Goal: Transaction & Acquisition: Download file/media

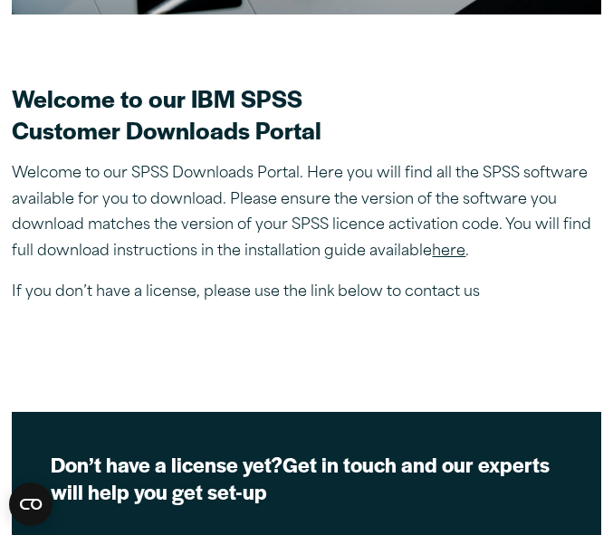
click at [454, 254] on link "here" at bounding box center [449, 252] width 34 height 14
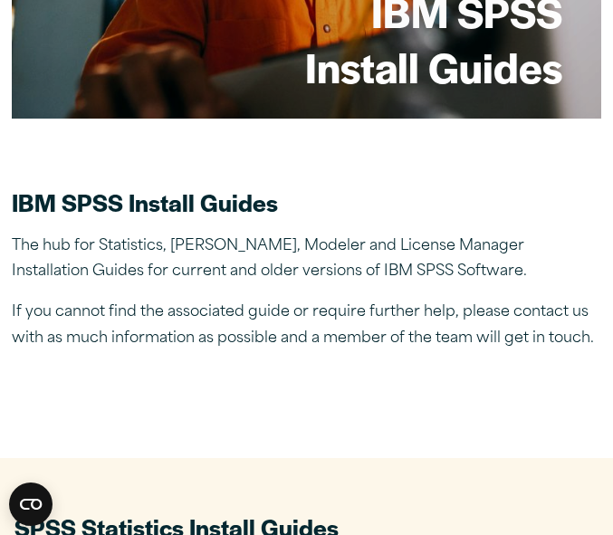
scroll to position [325, 0]
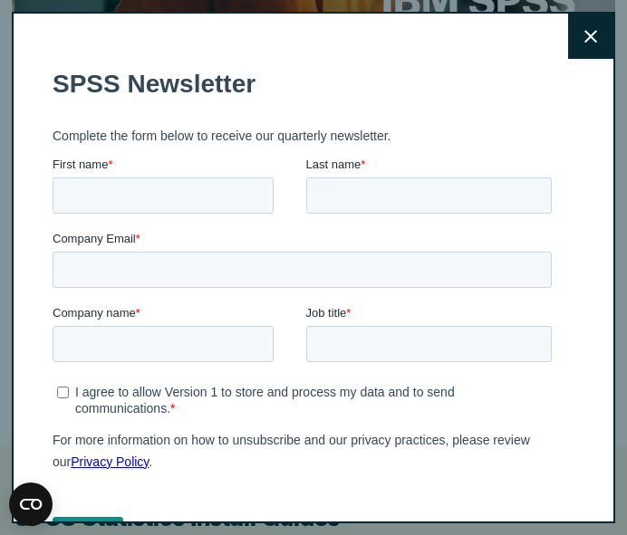
drag, startPoint x: 620, startPoint y: 37, endPoint x: 620, endPoint y: 67, distance: 29.9
click at [568, 54] on button "Close" at bounding box center [590, 36] width 45 height 45
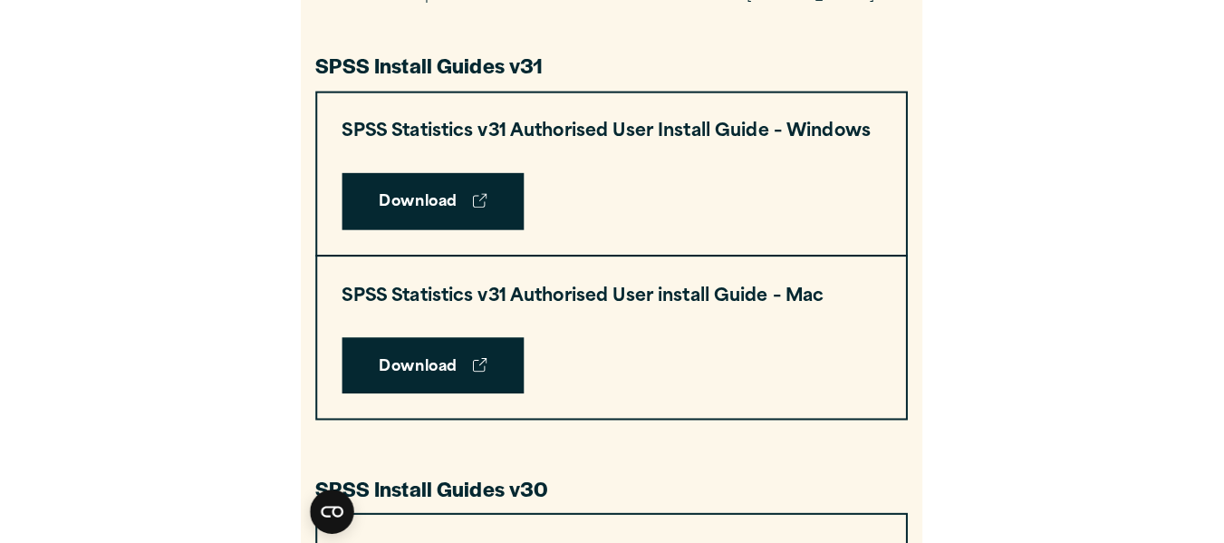
scroll to position [902, 0]
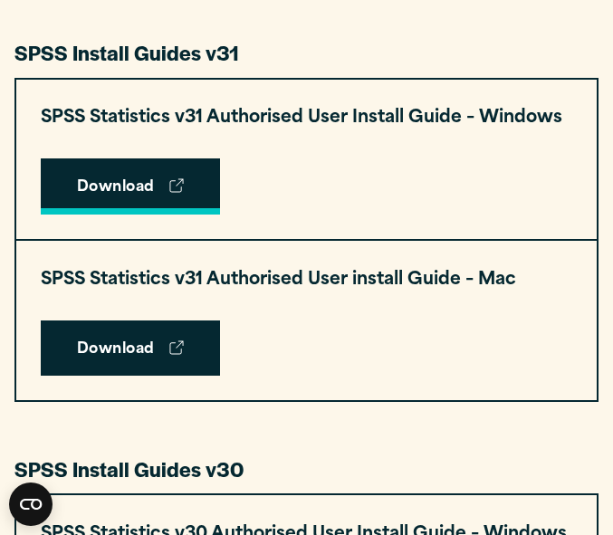
click at [181, 190] on icon at bounding box center [176, 185] width 14 height 14
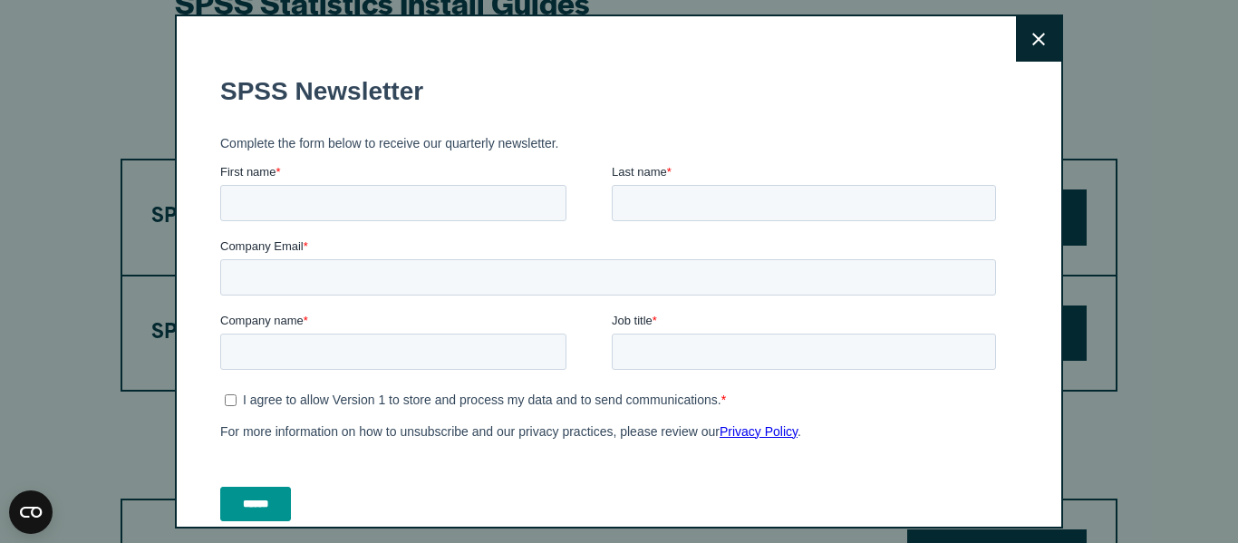
click at [612, 42] on icon at bounding box center [1038, 40] width 13 height 14
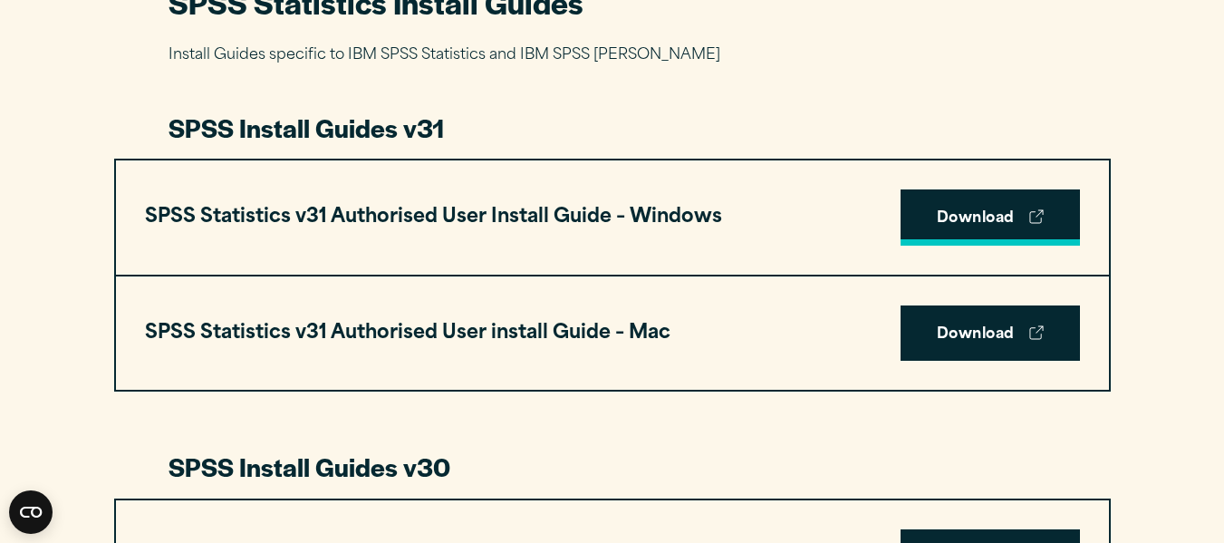
click at [612, 227] on link "Download" at bounding box center [990, 217] width 179 height 56
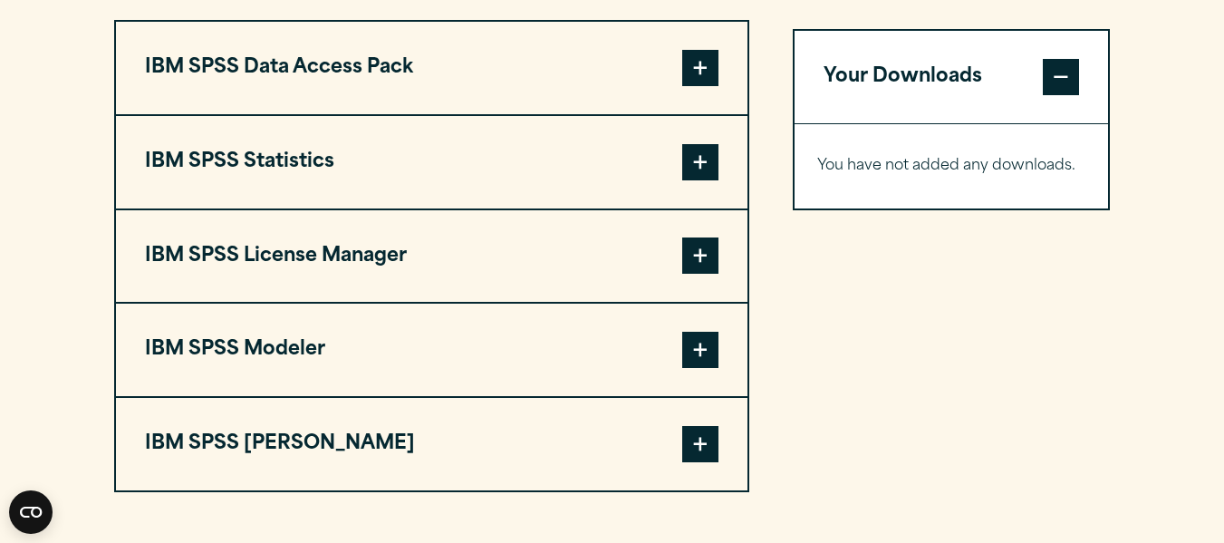
scroll to position [1454, 0]
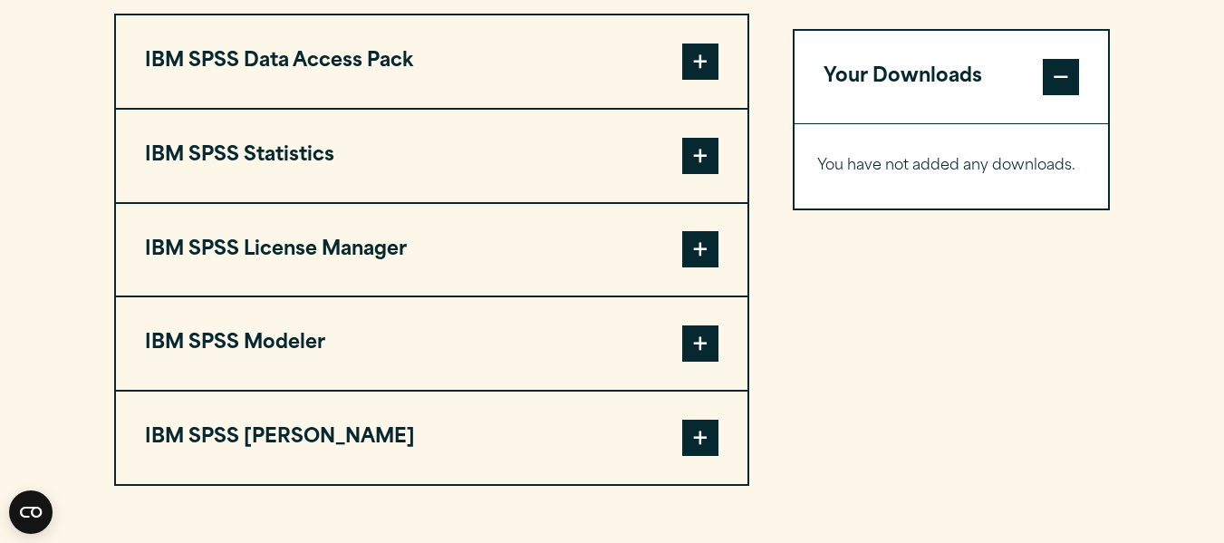
click at [699, 163] on span at bounding box center [700, 156] width 36 height 36
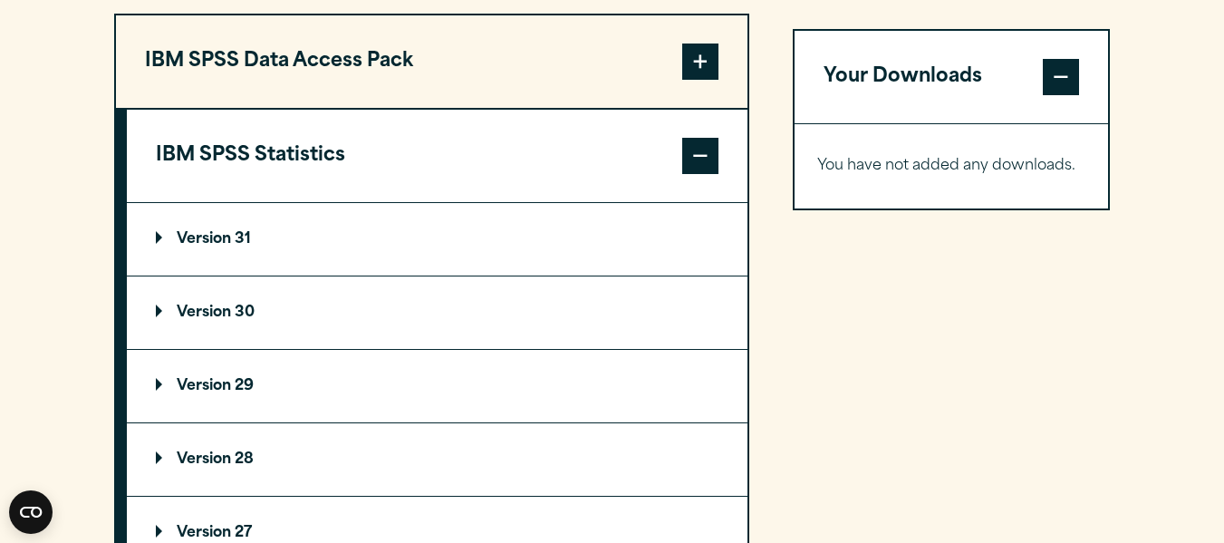
click at [217, 221] on summary "Version 31" at bounding box center [437, 239] width 621 height 72
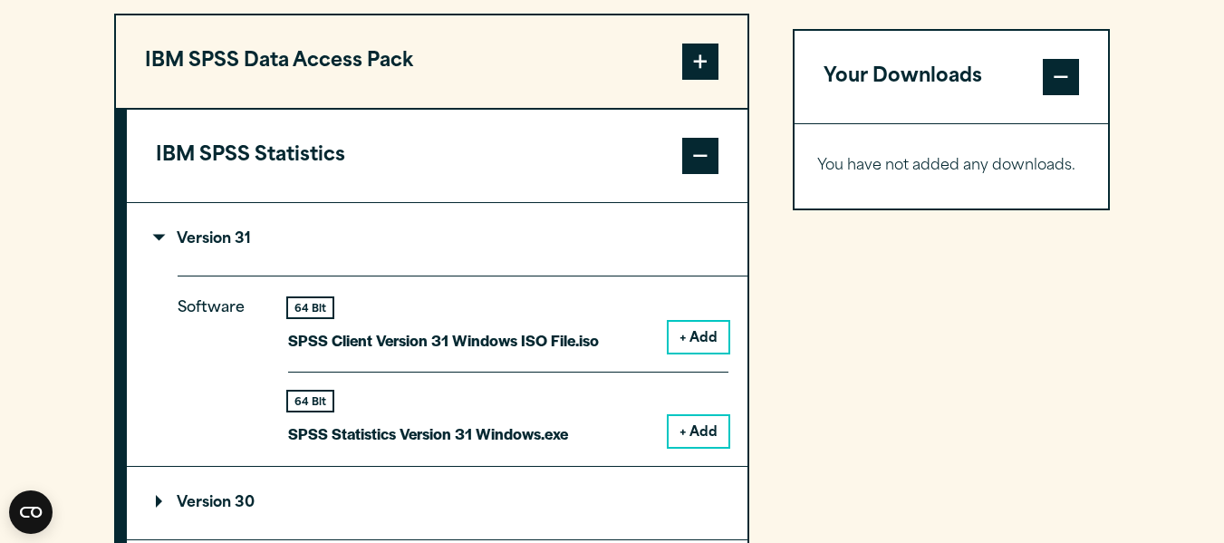
click at [711, 420] on button "+ Add" at bounding box center [699, 431] width 60 height 31
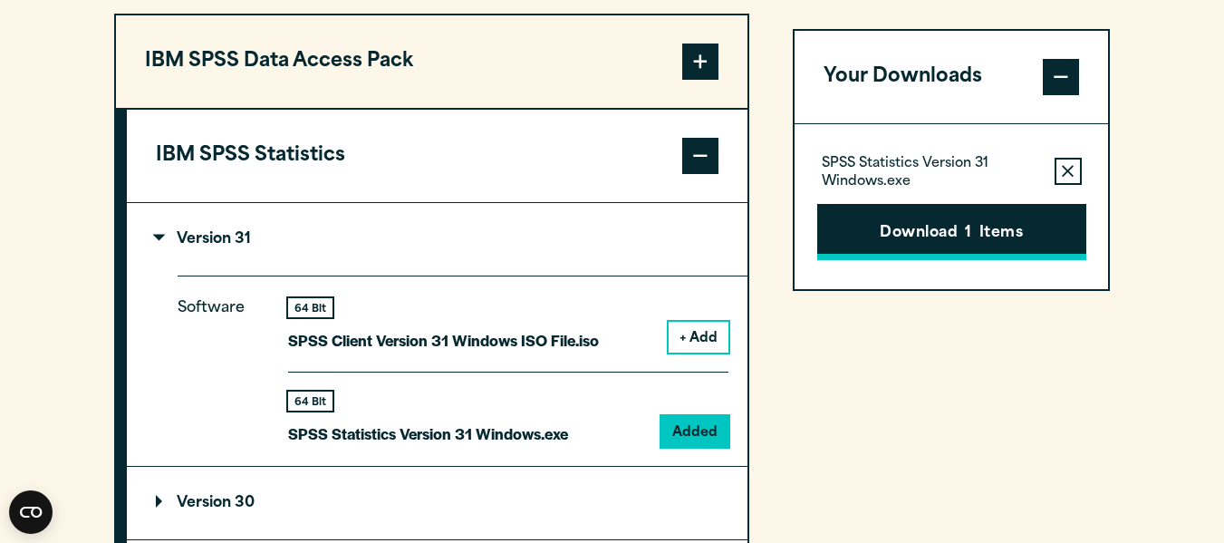
click at [876, 252] on button "Download 1 Items" at bounding box center [951, 232] width 269 height 56
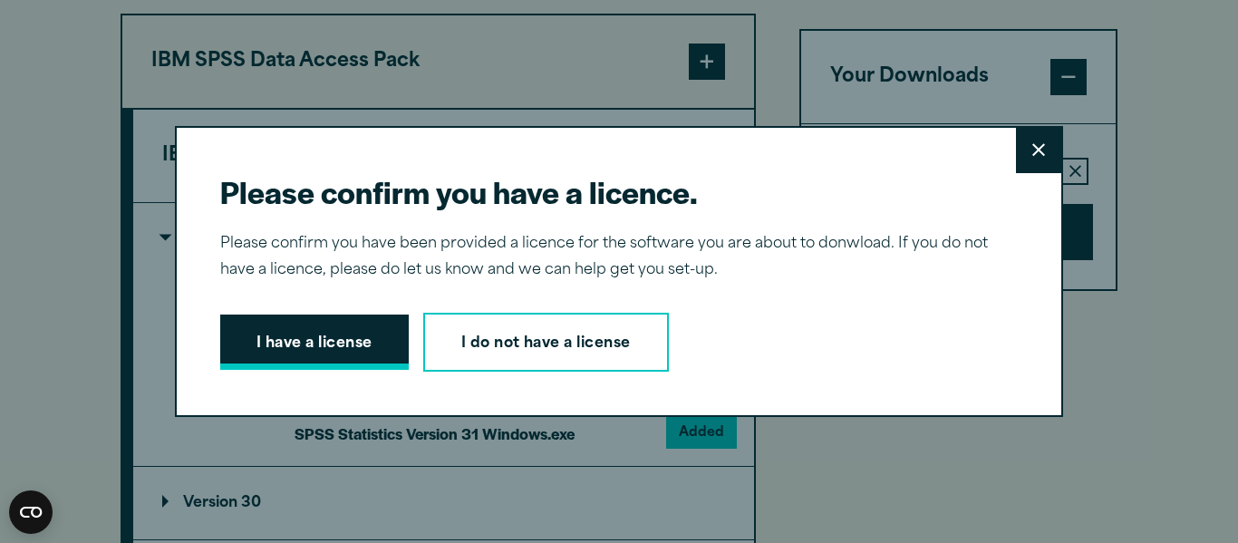
click at [390, 334] on button "I have a license" at bounding box center [314, 342] width 188 height 56
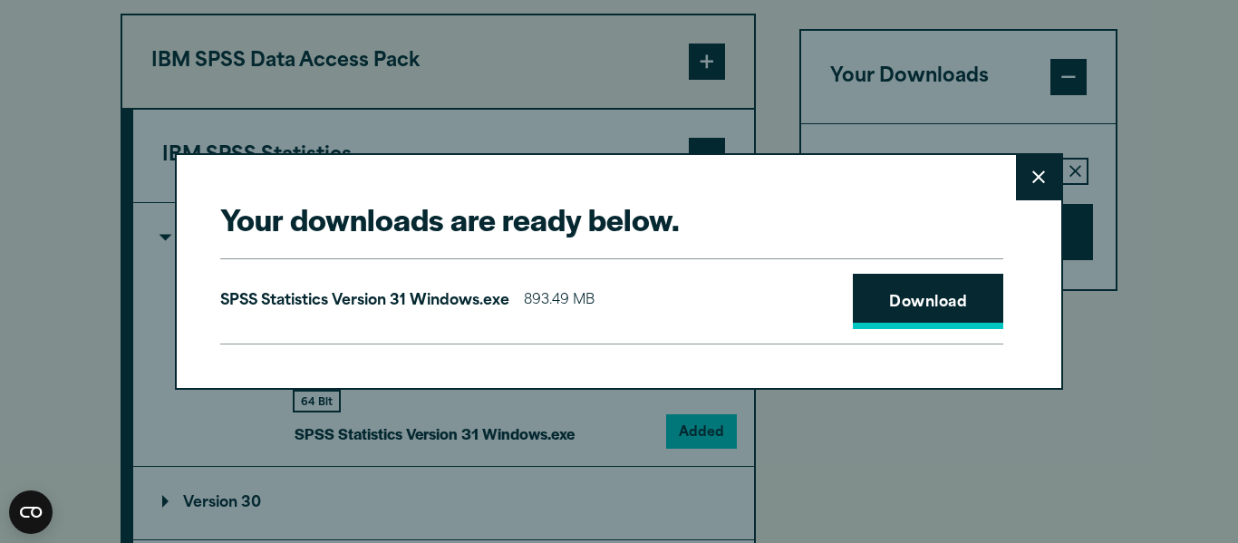
click at [943, 304] on link "Download" at bounding box center [928, 302] width 150 height 56
click at [952, 19] on div "Your downloads are ready below. Close SPSS Statistics Version 31 Windows.exe 89…" at bounding box center [619, 271] width 1238 height 543
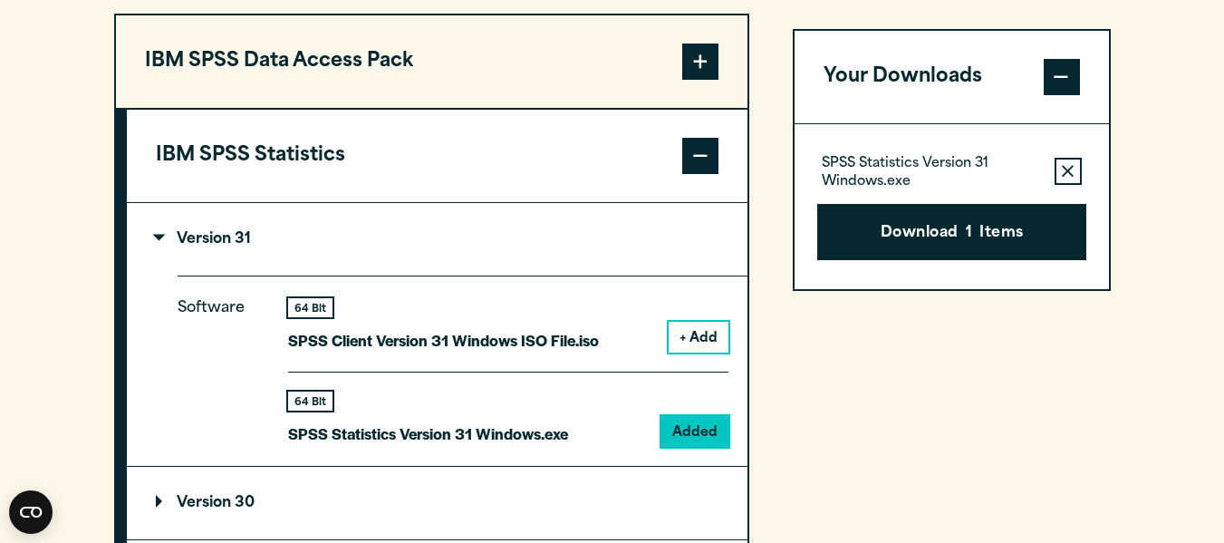
click at [952, 19] on div "Your downloads are ready below. Close SPSS Statistics Version 31 Windows.exe 89…" at bounding box center [612, 271] width 1224 height 543
click at [1134, 24] on section "Select your software downloads Use the table below to find and navigate to your…" at bounding box center [612, 426] width 1224 height 1499
drag, startPoint x: 1134, startPoint y: 24, endPoint x: 1140, endPoint y: -29, distance: 53.7
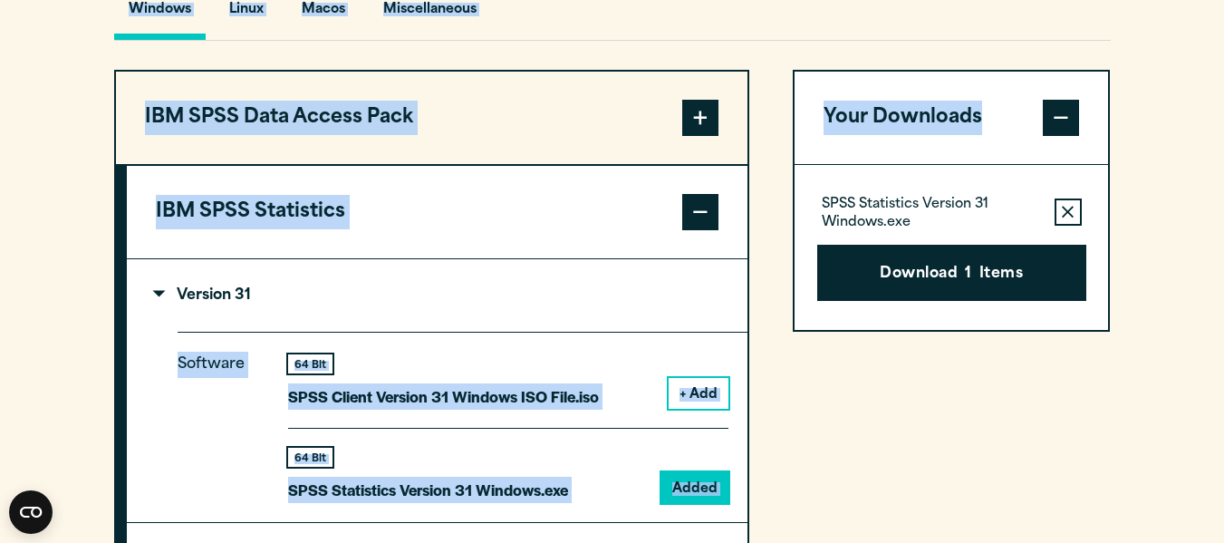
click at [1102, 27] on div "Windows Linux [GEOGRAPHIC_DATA] Miscellaneous" at bounding box center [612, 14] width 997 height 53
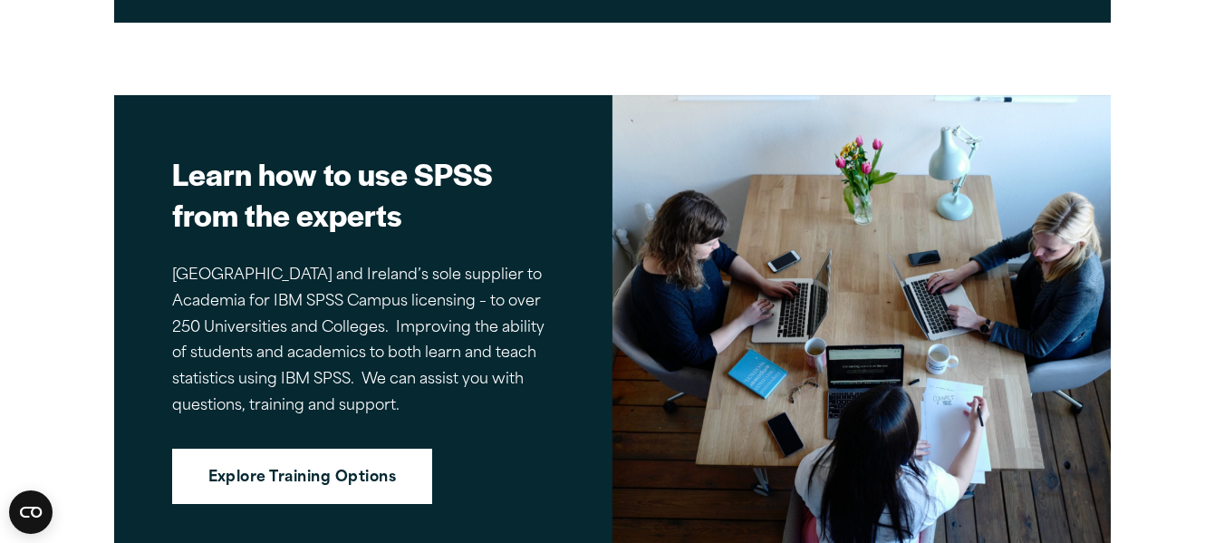
scroll to position [3297, 0]
